Goal: Information Seeking & Learning: Learn about a topic

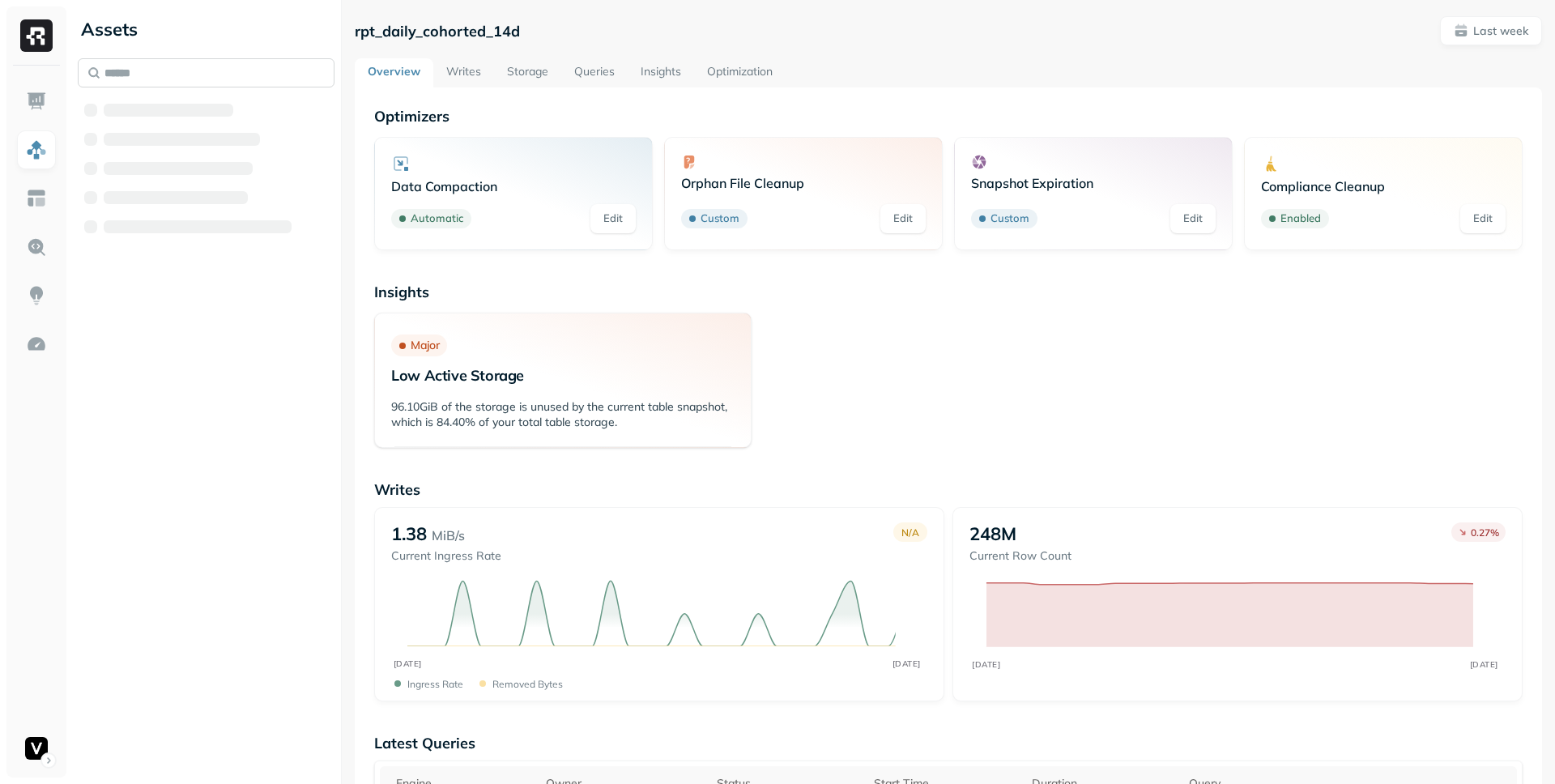
click at [180, 75] on div at bounding box center [206, 149] width 257 height 181
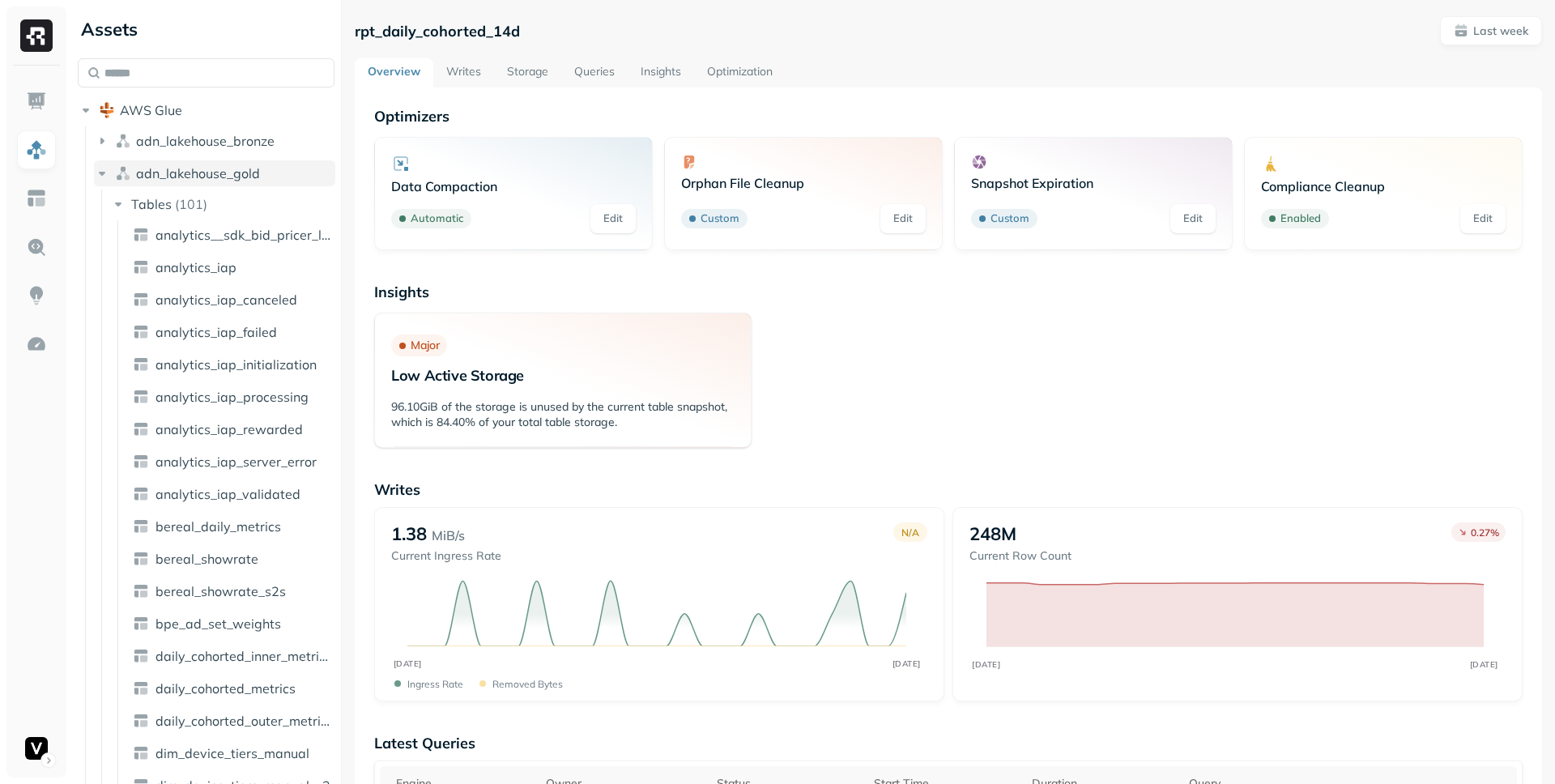
click at [106, 178] on icon "button" at bounding box center [102, 173] width 17 height 17
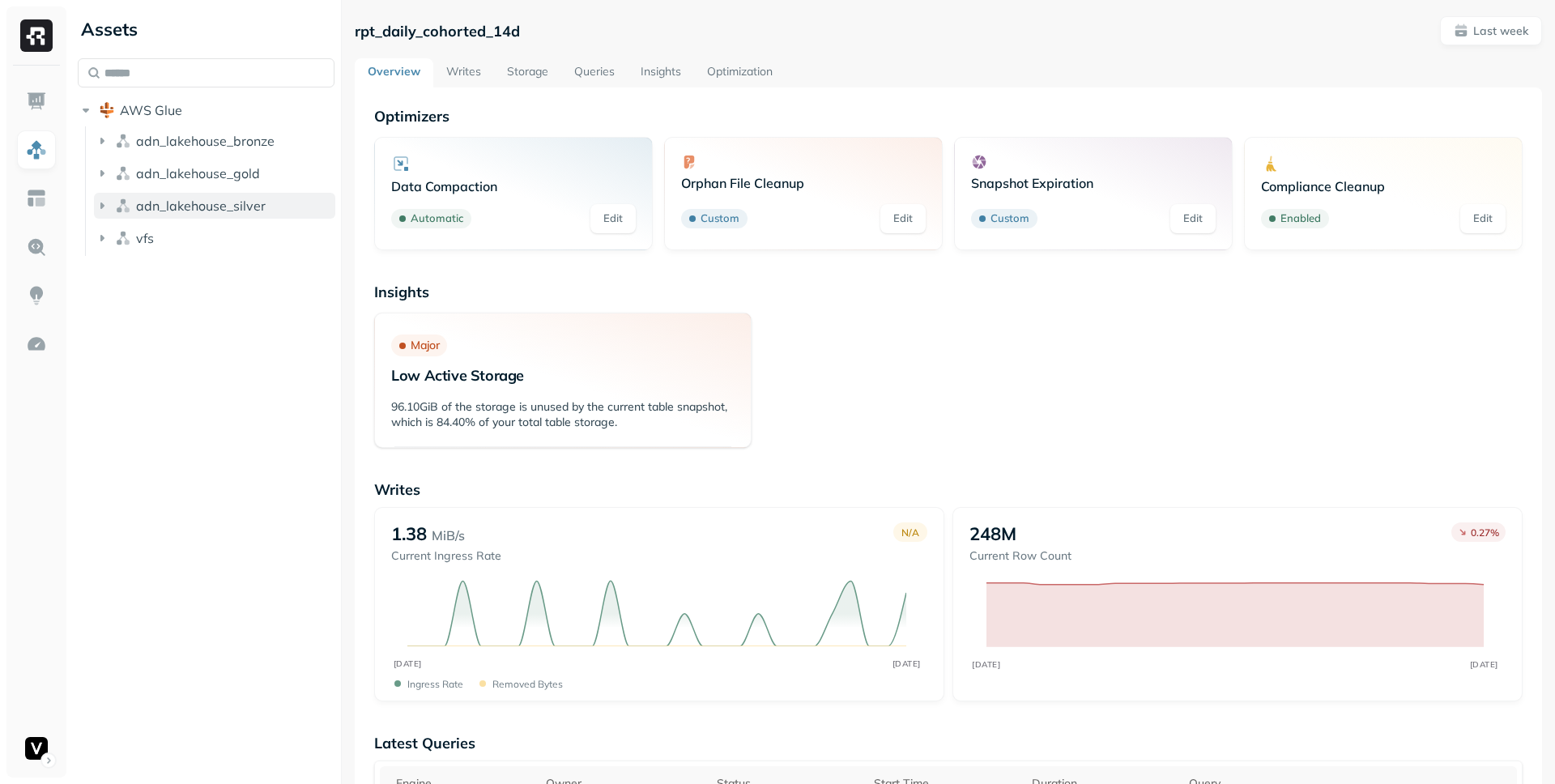
click at [103, 208] on icon "button" at bounding box center [102, 206] width 17 height 17
click at [118, 243] on icon "button" at bounding box center [118, 236] width 17 height 17
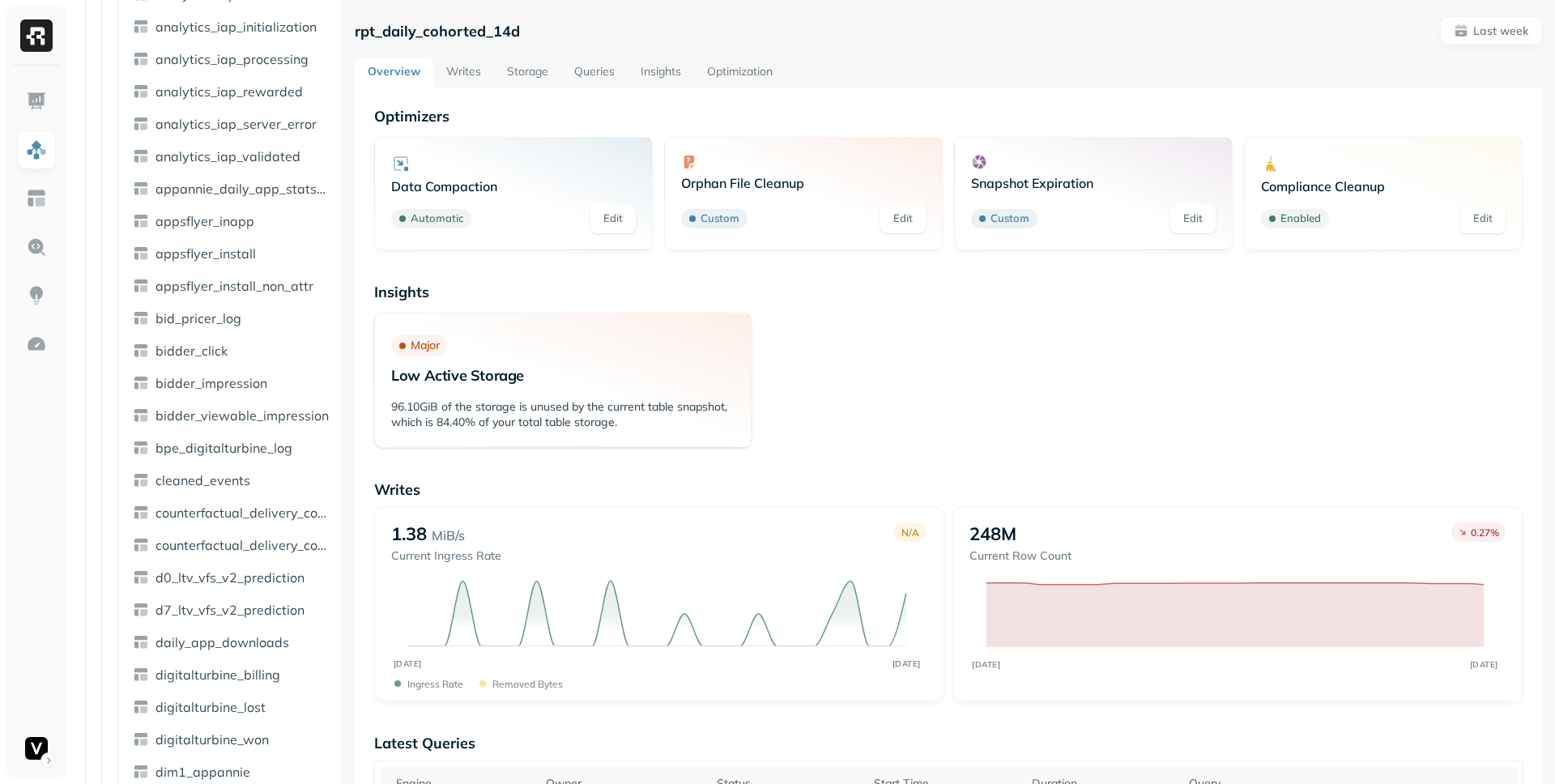
scroll to position [929, 0]
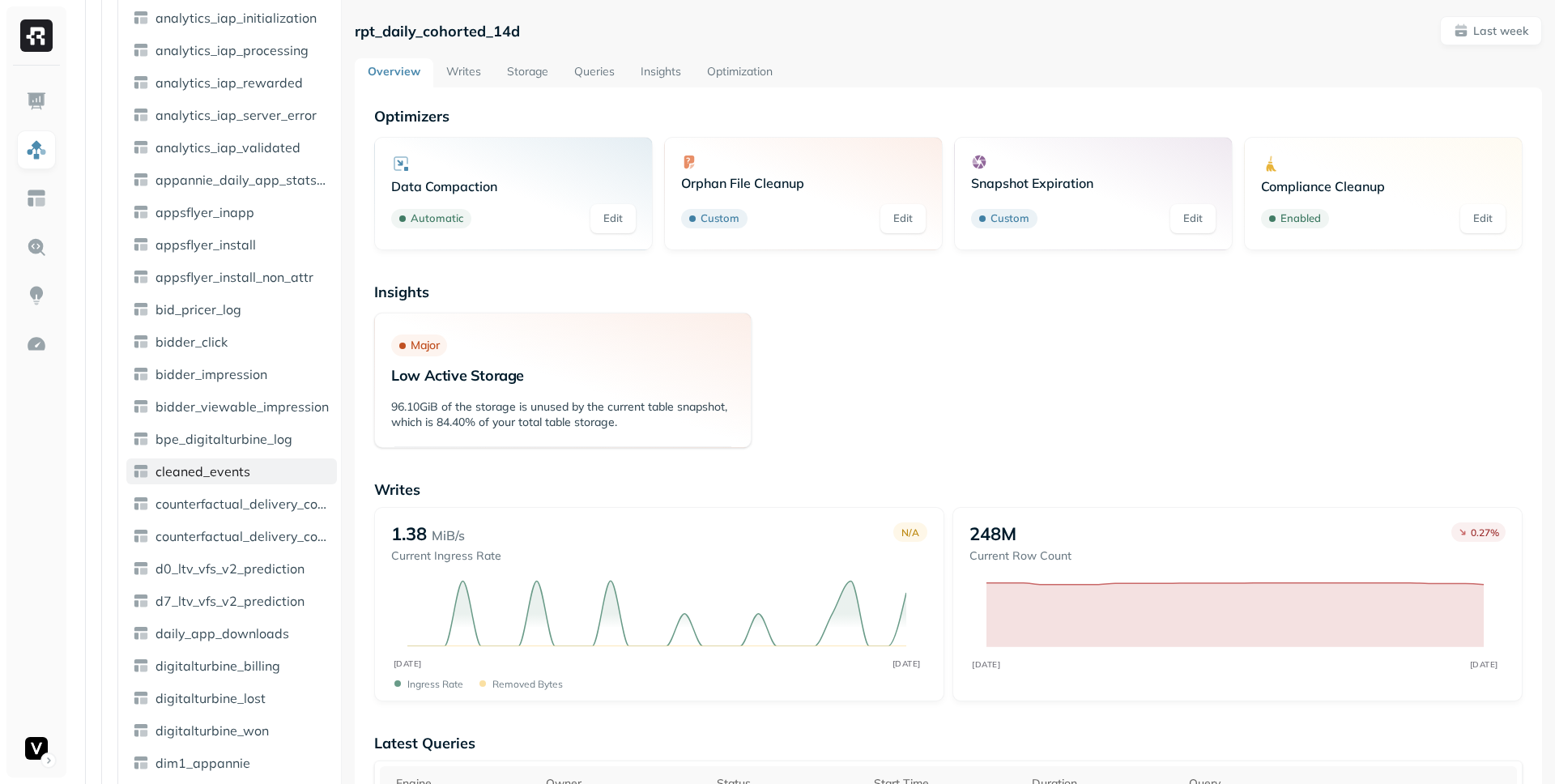
click at [209, 470] on span "cleaned_events" at bounding box center [203, 471] width 95 height 17
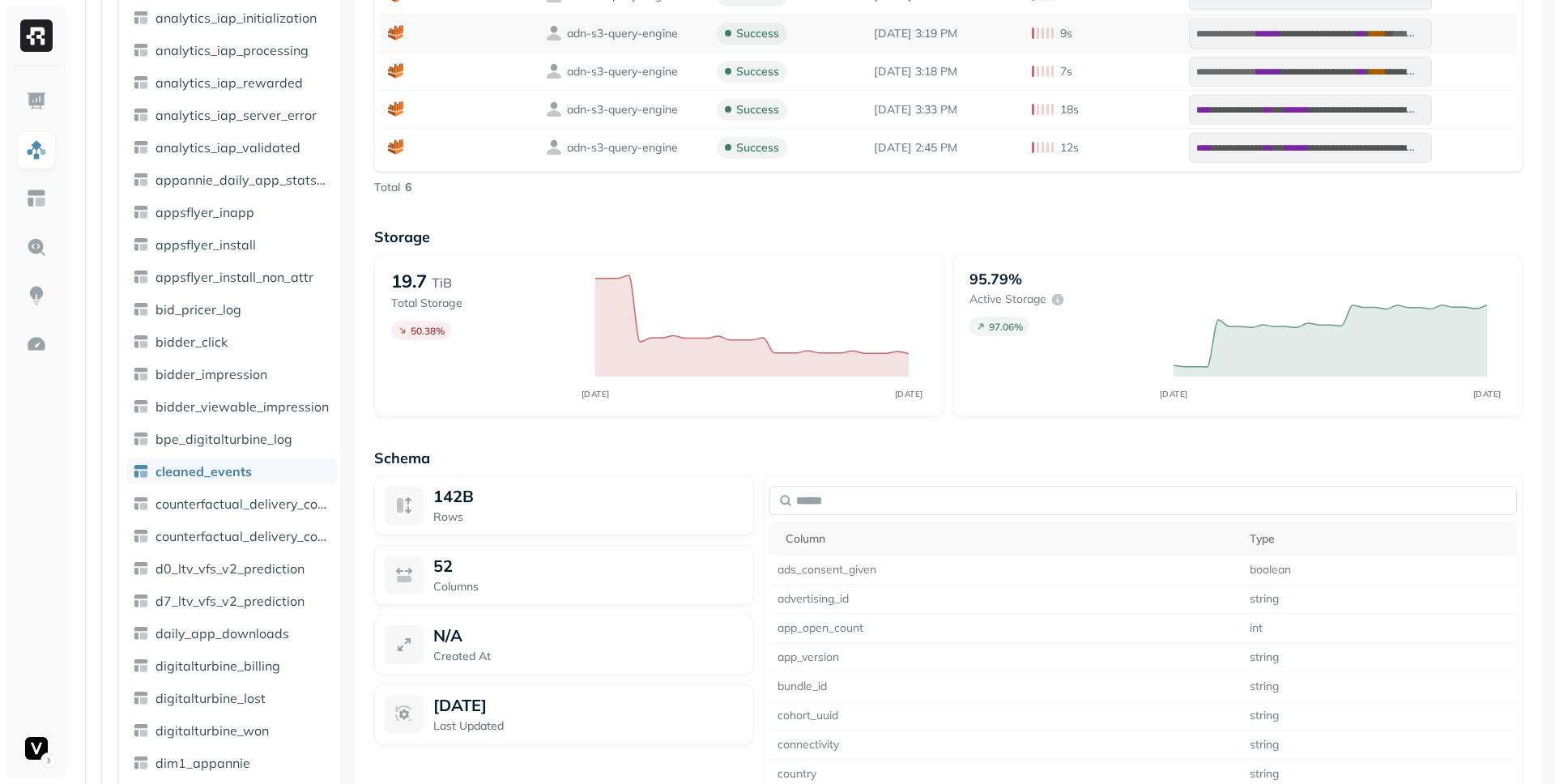
scroll to position [896, 0]
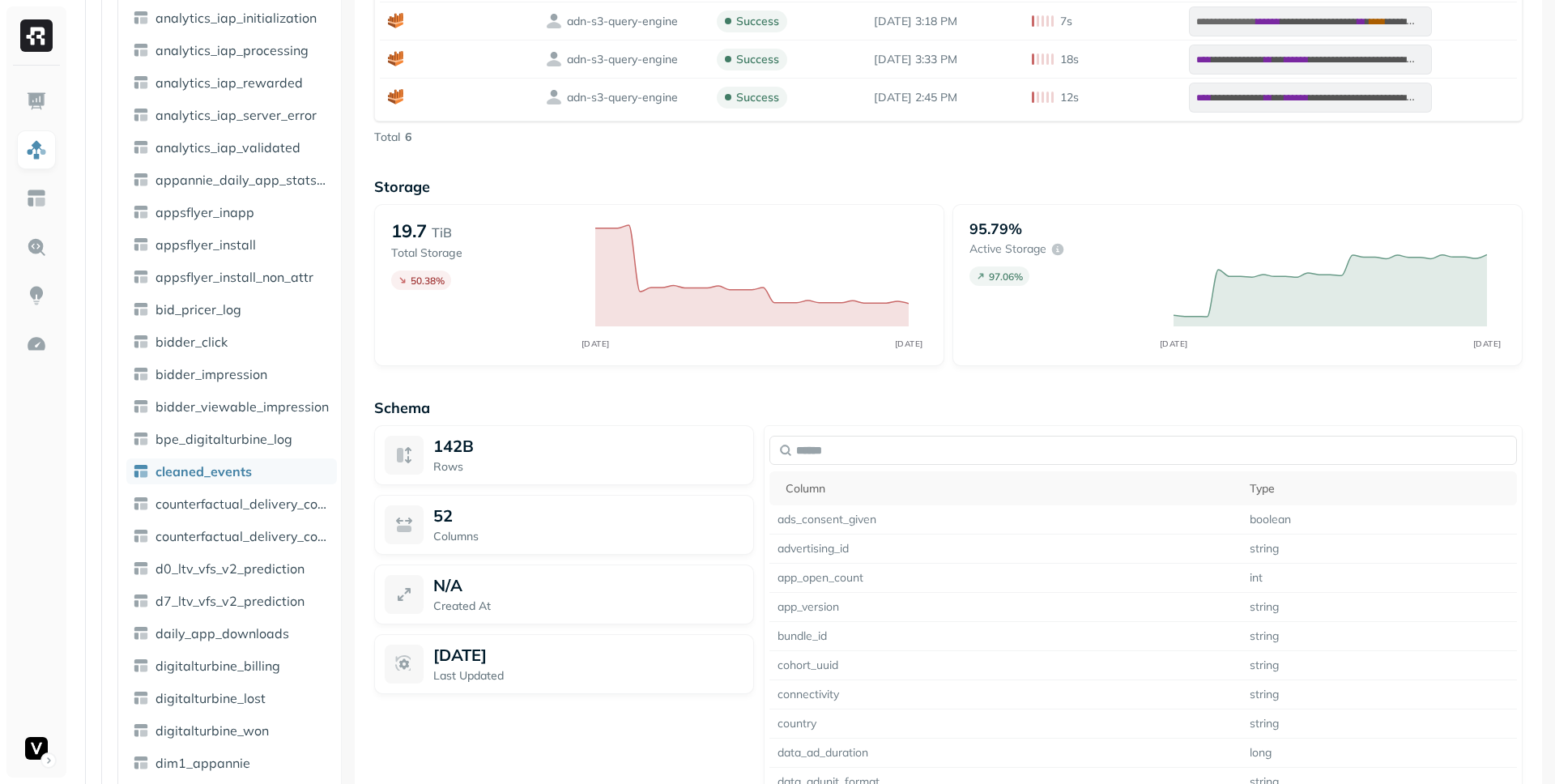
click at [645, 404] on p "Schema" at bounding box center [948, 407] width 1149 height 19
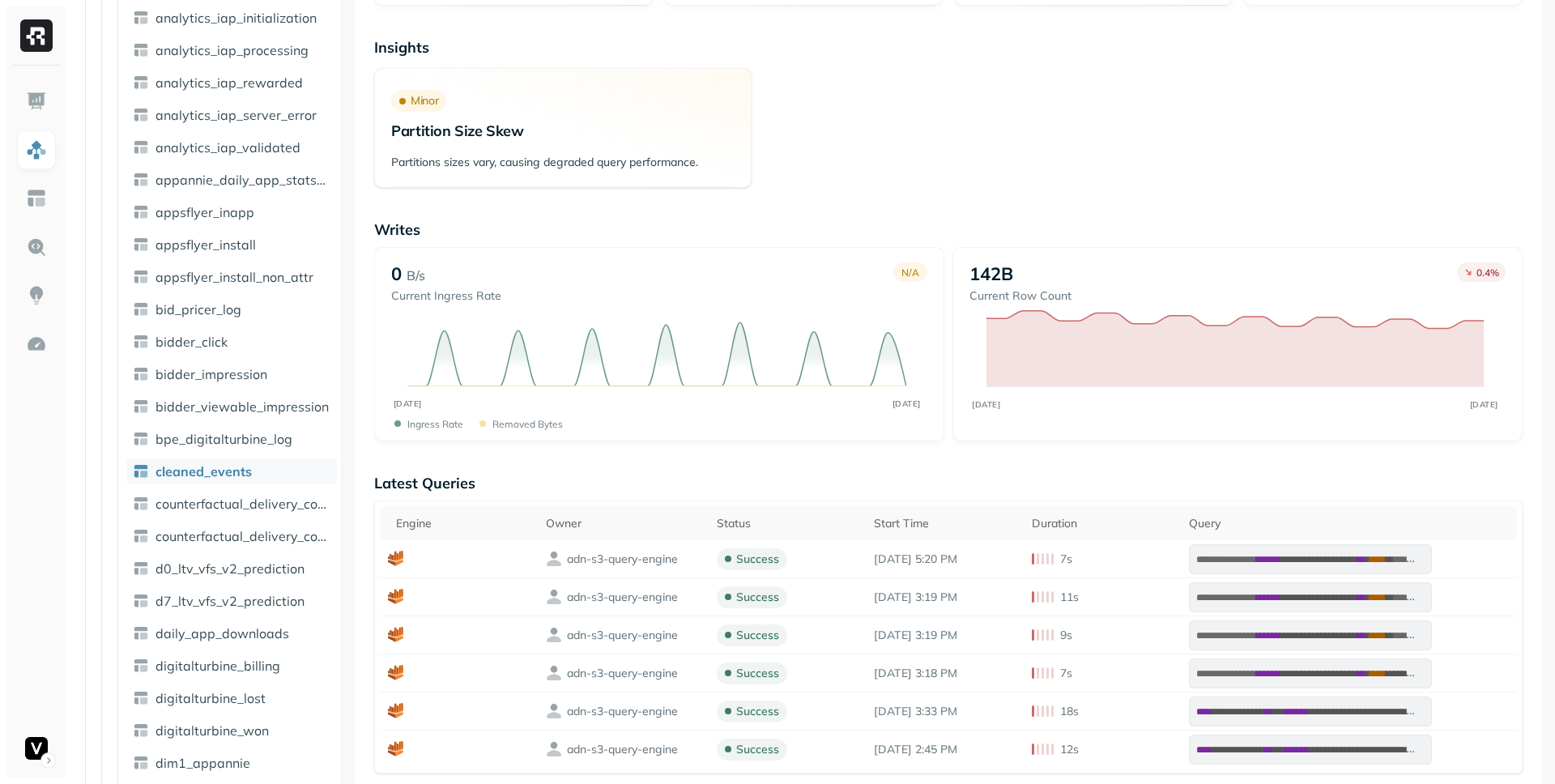
scroll to position [239, 0]
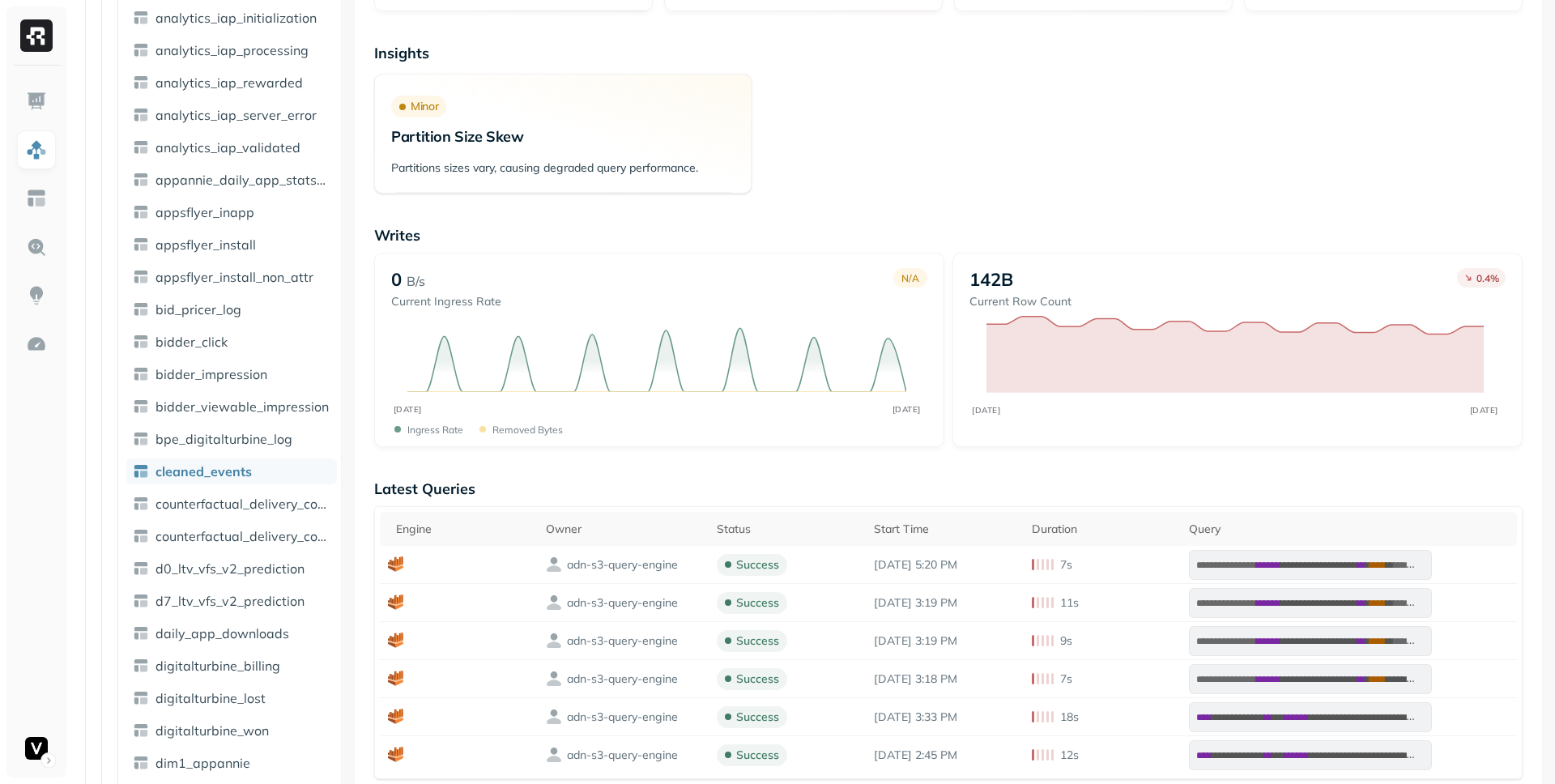
click at [881, 204] on div "**********" at bounding box center [948, 776] width 1187 height 1856
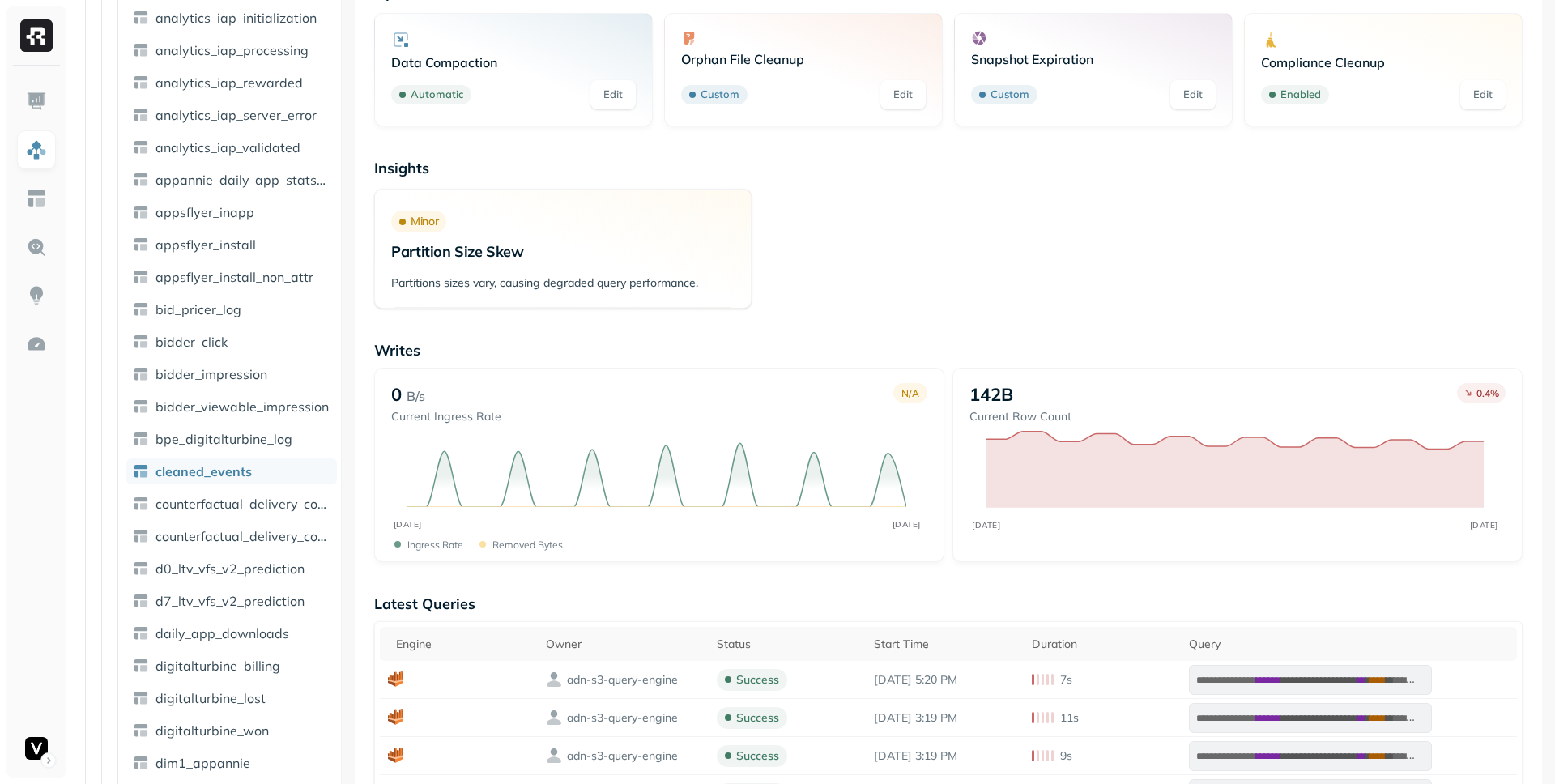
scroll to position [116, 0]
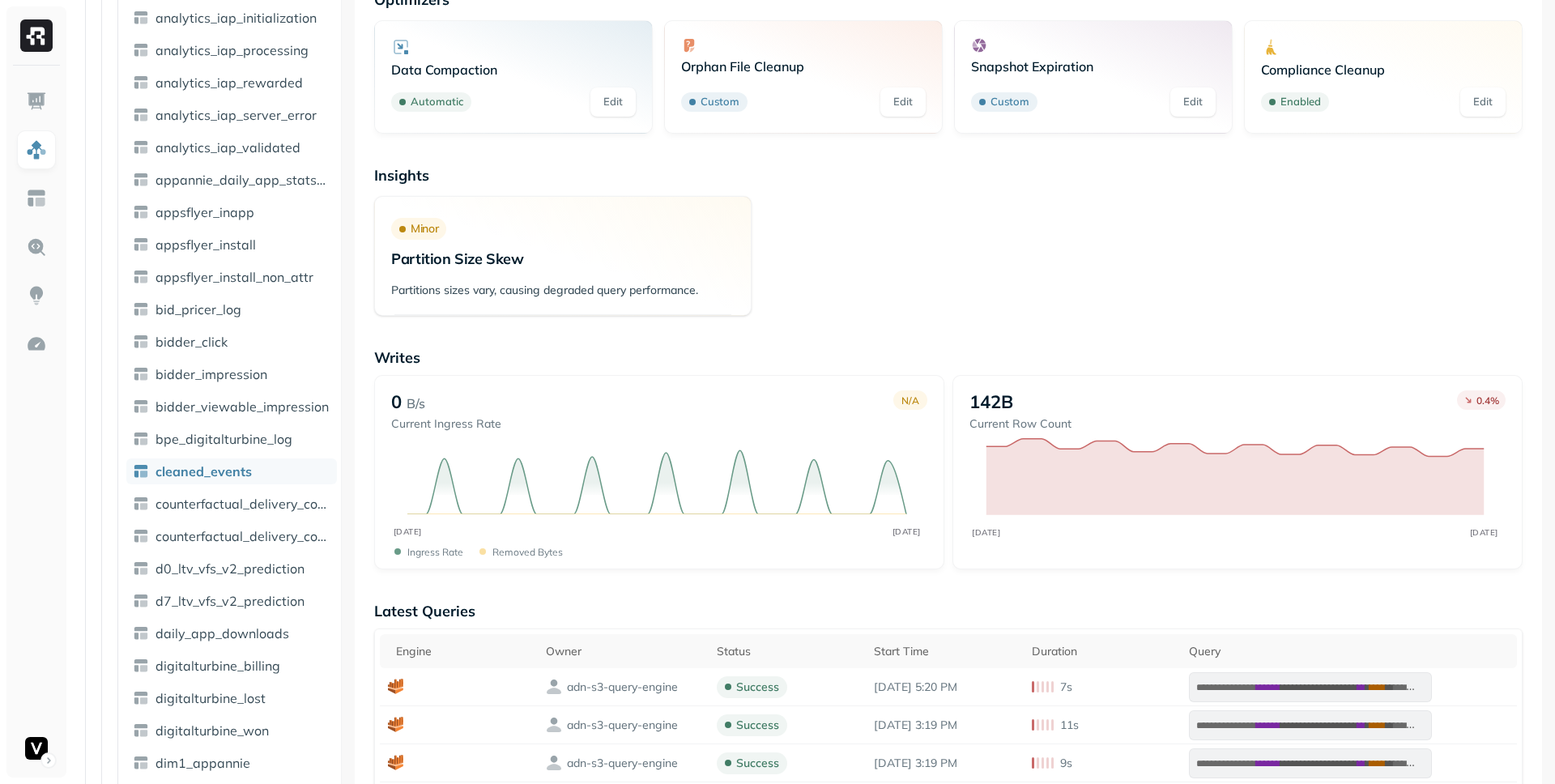
click at [1109, 315] on div "Minor Partition Size Skew Partitions sizes vary, causing degraded query perform…" at bounding box center [948, 255] width 1149 height 119
